Goal: Navigation & Orientation: Go to known website

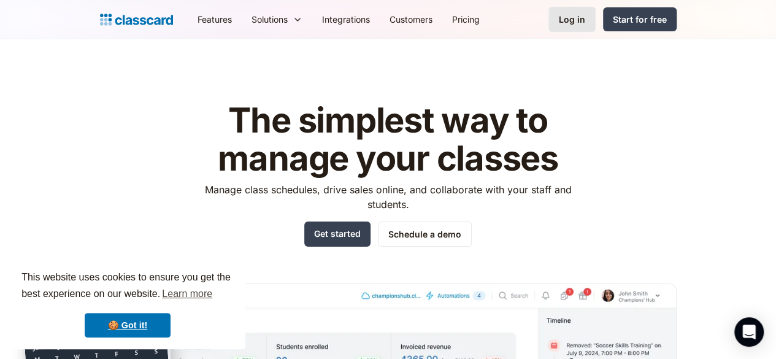
click at [585, 13] on div "Log in" at bounding box center [572, 19] width 26 height 13
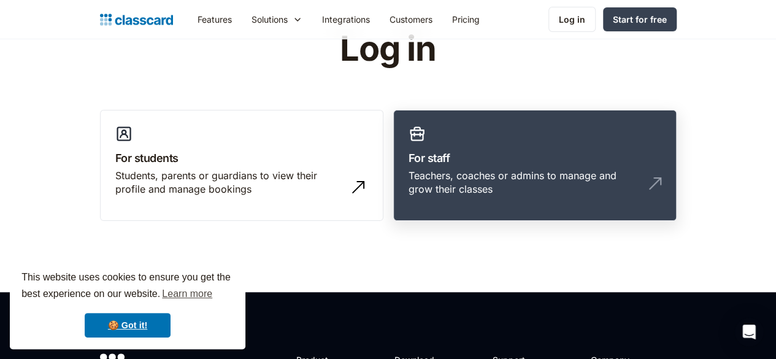
scroll to position [55, 0]
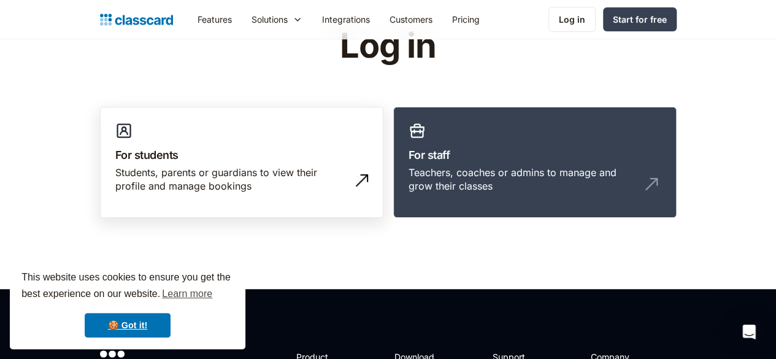
click at [289, 124] on link "For students Students, parents or guardians to view their profile and manage bo…" at bounding box center [241, 163] width 283 height 112
